Goal: Download file/media

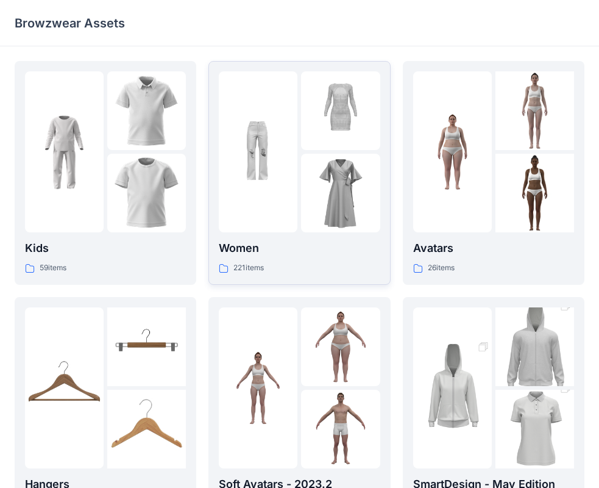
click at [294, 201] on div at bounding box center [258, 151] width 79 height 161
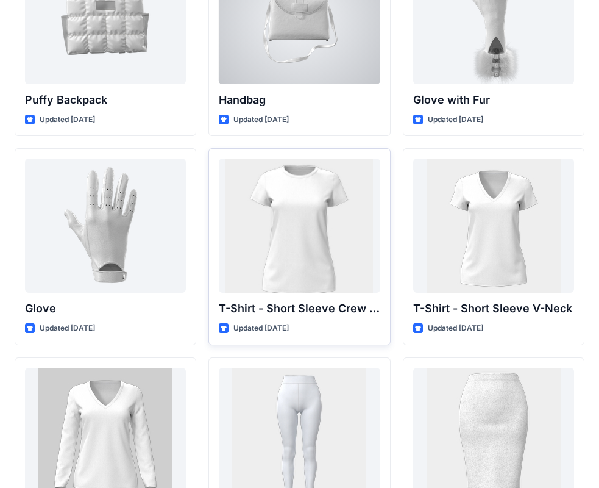
scroll to position [9543, 0]
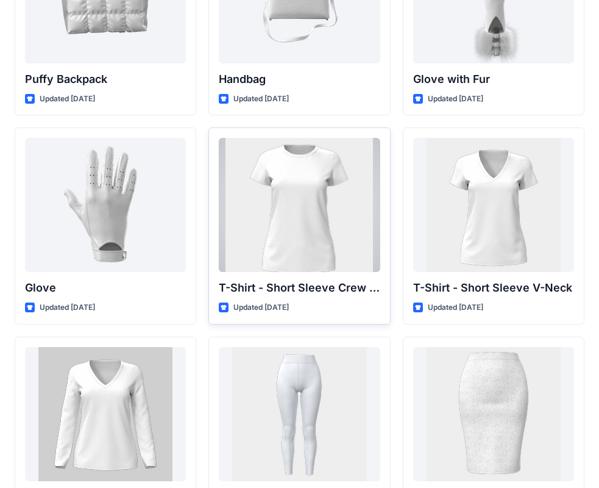
click at [324, 225] on div at bounding box center [299, 205] width 161 height 134
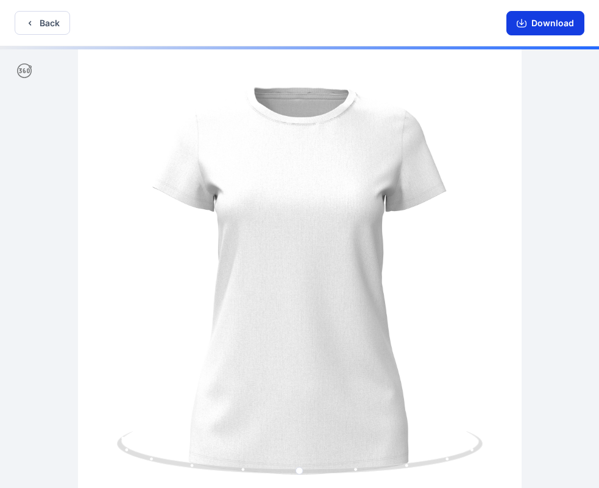
click at [557, 17] on button "Download" at bounding box center [546, 23] width 78 height 24
